Goal: Transaction & Acquisition: Purchase product/service

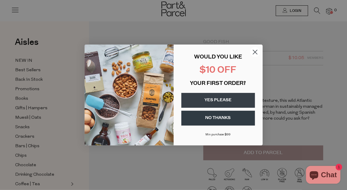
click at [255, 52] on icon "Close dialog" at bounding box center [255, 52] width 4 height 4
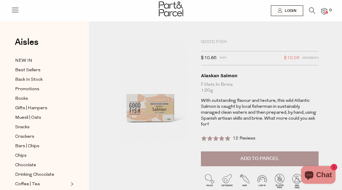
click at [250, 155] on span "Add to Parcel" at bounding box center [259, 158] width 39 height 7
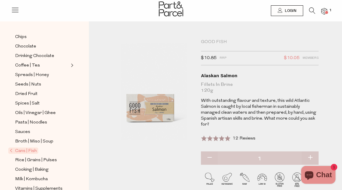
scroll to position [148, 0]
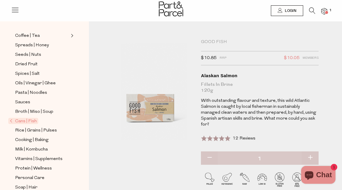
click at [19, 118] on span "Cans | Fish" at bounding box center [23, 121] width 30 height 6
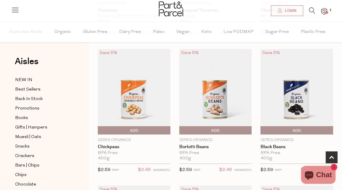
scroll to position [178, 0]
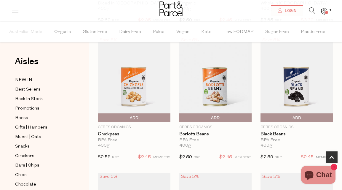
click at [302, 116] on span "Add To Parcel" at bounding box center [297, 117] width 70 height 9
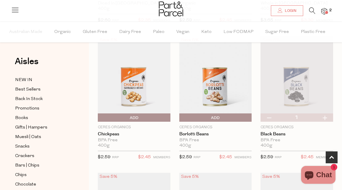
click at [226, 116] on span "Add To Parcel" at bounding box center [216, 117] width 70 height 9
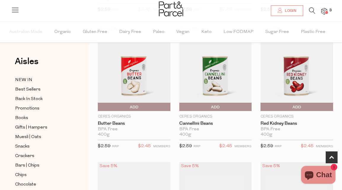
scroll to position [326, 0]
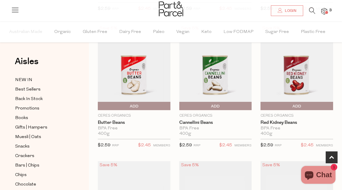
click at [126, 105] on span "Add To Parcel" at bounding box center [134, 106] width 70 height 9
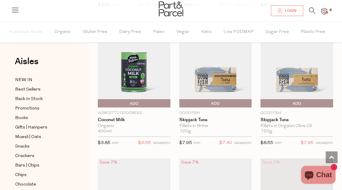
scroll to position [741, 0]
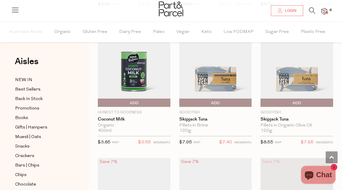
click at [181, 100] on span "Add To Parcel" at bounding box center [181, 102] width 0 height 9
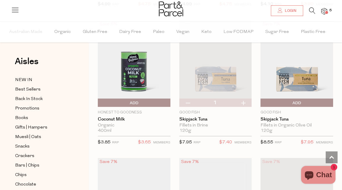
click at [262, 98] on span "Add To Parcel" at bounding box center [262, 102] width 0 height 9
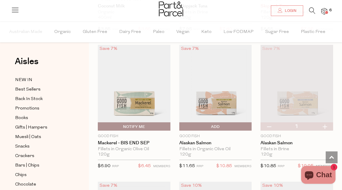
scroll to position [860, 0]
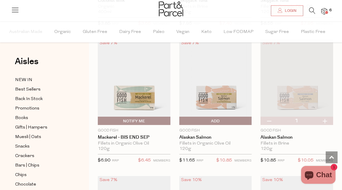
click at [221, 117] on span "Add To Parcel" at bounding box center [216, 120] width 70 height 9
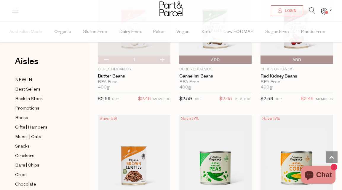
scroll to position [326, 0]
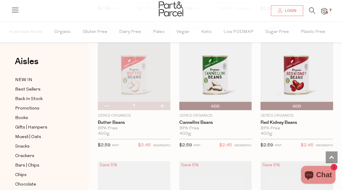
click at [310, 10] on icon at bounding box center [312, 10] width 6 height 7
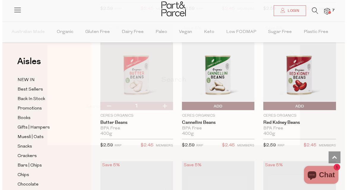
scroll to position [330, 0]
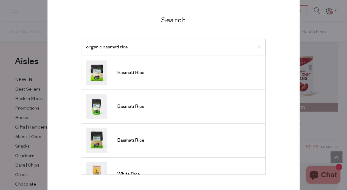
type input "organic basmati rice"
click at [252, 43] on input "submit" at bounding box center [256, 47] width 9 height 9
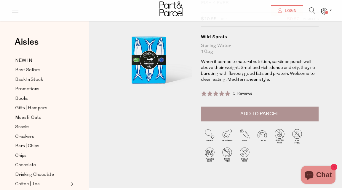
scroll to position [30, 0]
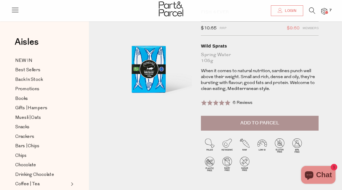
click at [266, 120] on span "Add to Parcel" at bounding box center [259, 122] width 39 height 7
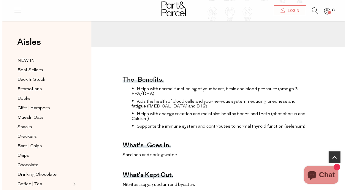
scroll to position [0, 0]
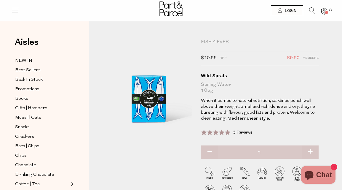
click at [311, 13] on icon at bounding box center [312, 10] width 6 height 7
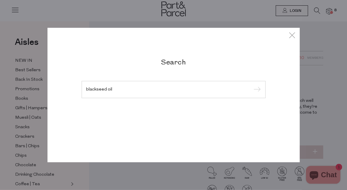
type input "blackseed oil"
click at [252, 85] on input "submit" at bounding box center [256, 89] width 9 height 9
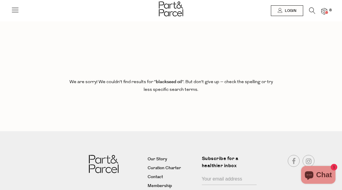
click at [309, 13] on li at bounding box center [309, 11] width 12 height 9
click at [312, 9] on icon at bounding box center [312, 10] width 6 height 7
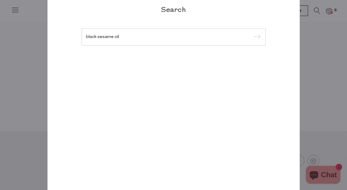
type input "black sesame oil"
click at [252, 33] on input "submit" at bounding box center [256, 37] width 9 height 9
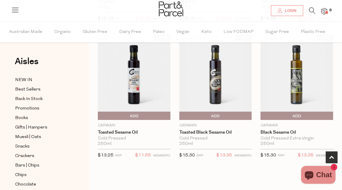
scroll to position [178, 0]
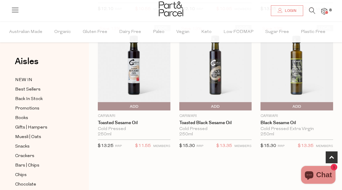
click at [262, 107] on span "Add To Parcel" at bounding box center [262, 106] width 0 height 9
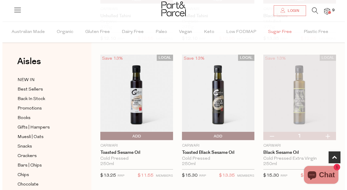
scroll to position [0, 0]
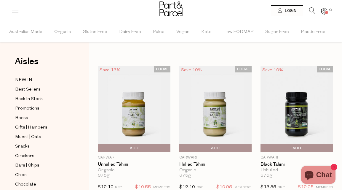
click at [312, 11] on icon at bounding box center [312, 10] width 6 height 7
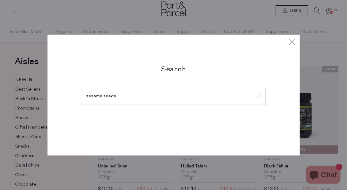
type input "sesame seeds"
click at [252, 92] on input "submit" at bounding box center [256, 96] width 9 height 9
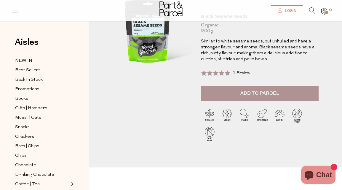
scroll to position [59, 0]
click at [249, 91] on span "Add to Parcel" at bounding box center [259, 93] width 39 height 7
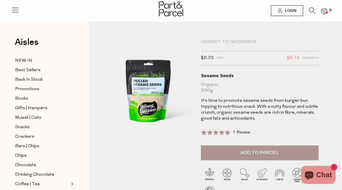
click at [254, 151] on span "Add to Parcel" at bounding box center [259, 152] width 39 height 7
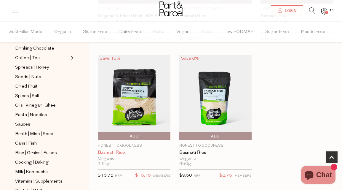
scroll to position [148, 0]
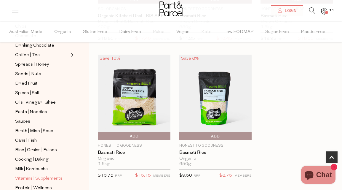
click at [38, 175] on span "Vitamins | Supplements" at bounding box center [38, 178] width 47 height 7
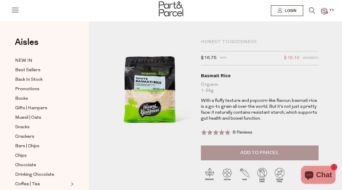
click at [250, 147] on button "Add to Parcel" at bounding box center [260, 152] width 118 height 15
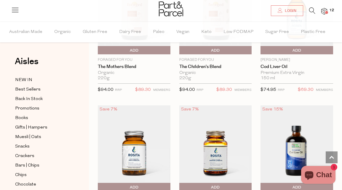
scroll to position [1956, 0]
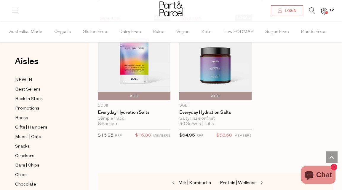
scroll to position [2668, 0]
click at [312, 12] on icon at bounding box center [312, 10] width 6 height 7
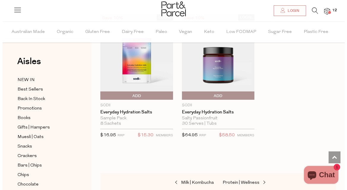
scroll to position [2700, 0]
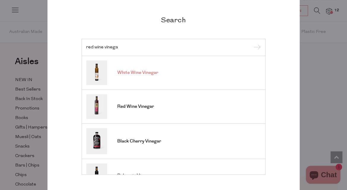
type input "red wine vinega"
click at [151, 78] on link "White Wine Vinegar" at bounding box center [173, 72] width 174 height 25
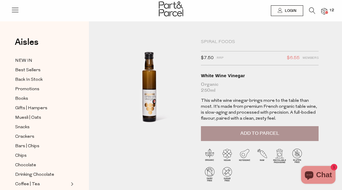
click at [239, 131] on button "Add to Parcel" at bounding box center [260, 133] width 118 height 15
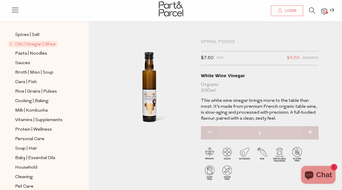
scroll to position [59, 0]
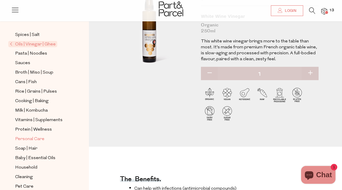
click at [25, 135] on span "Personal Care" at bounding box center [29, 138] width 29 height 7
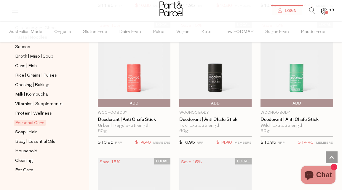
scroll to position [2105, 0]
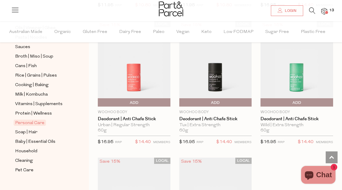
click at [312, 11] on icon at bounding box center [312, 10] width 6 height 7
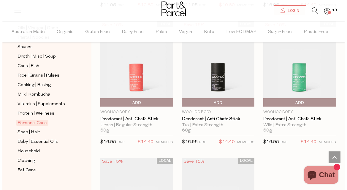
scroll to position [2131, 0]
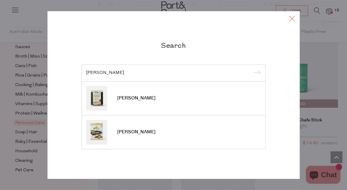
type input "suskin"
click at [292, 19] on icon at bounding box center [292, 18] width 9 height 9
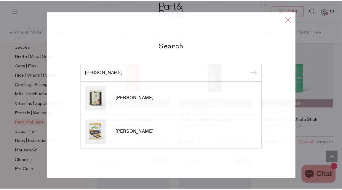
scroll to position [2105, 0]
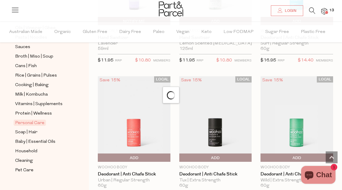
scroll to position [2045, 0]
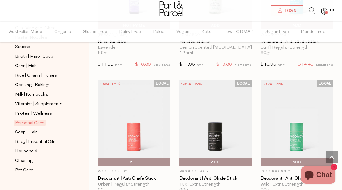
click at [324, 11] on img at bounding box center [324, 11] width 6 height 7
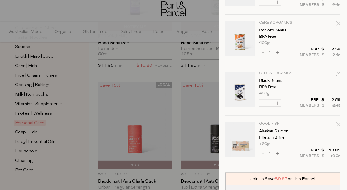
scroll to position [578, 0]
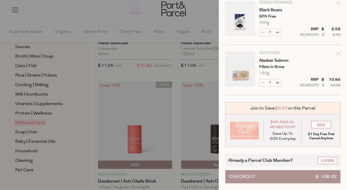
click at [176, 68] on div at bounding box center [173, 95] width 347 height 190
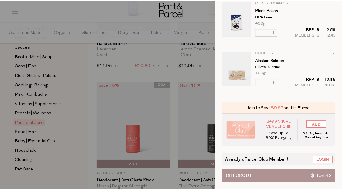
scroll to position [2045, 0]
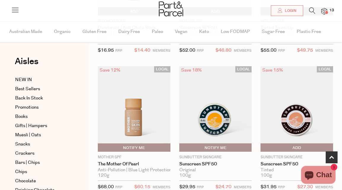
scroll to position [148, 0]
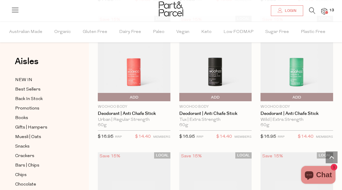
scroll to position [2106, 0]
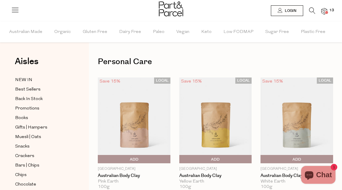
click at [312, 10] on icon at bounding box center [312, 10] width 6 height 7
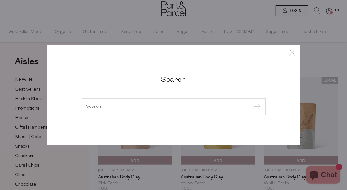
paste input "Euclove Linen Bedding & Mattress Spray 300ml"
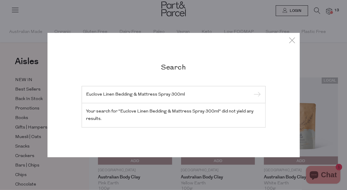
type input "Euclove Linen Bedding & Mattress Spray 300ml"
click at [252, 90] on input "submit" at bounding box center [256, 94] width 9 height 9
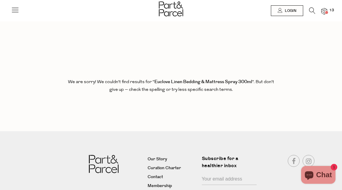
click at [325, 10] on img at bounding box center [324, 11] width 6 height 7
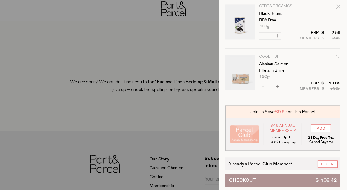
scroll to position [578, 0]
